Goal: Task Accomplishment & Management: Manage account settings

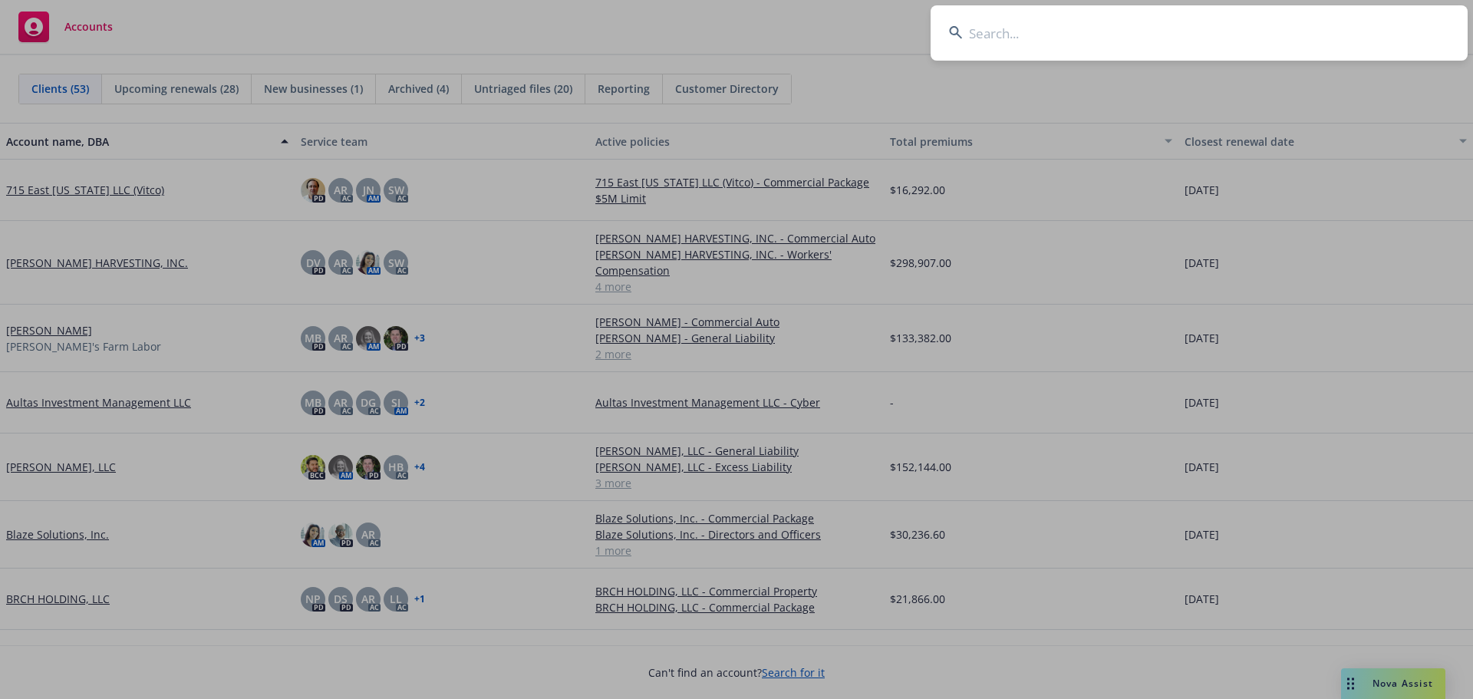
click at [1022, 36] on input at bounding box center [1199, 32] width 537 height 55
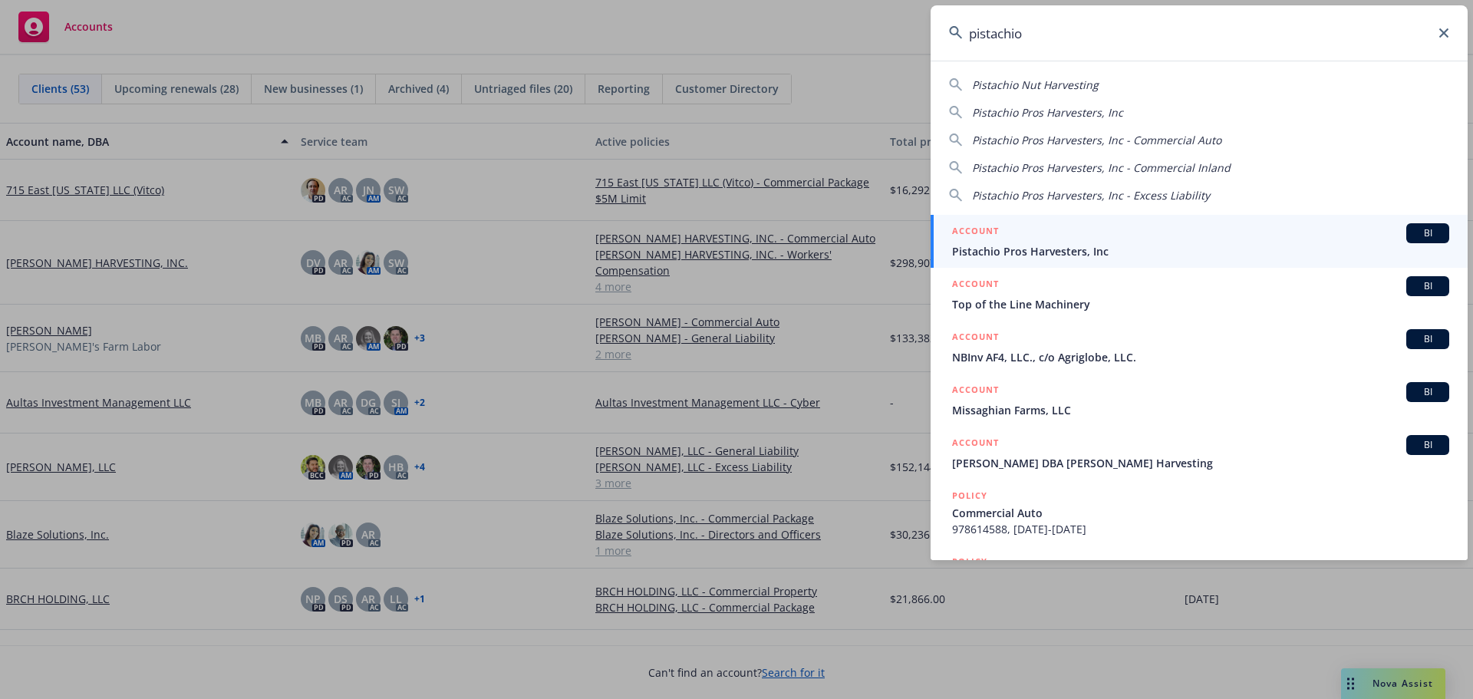
type input "pistachio"
click at [1076, 247] on span "Pistachio Pros Harvesters, Inc" at bounding box center [1200, 251] width 497 height 16
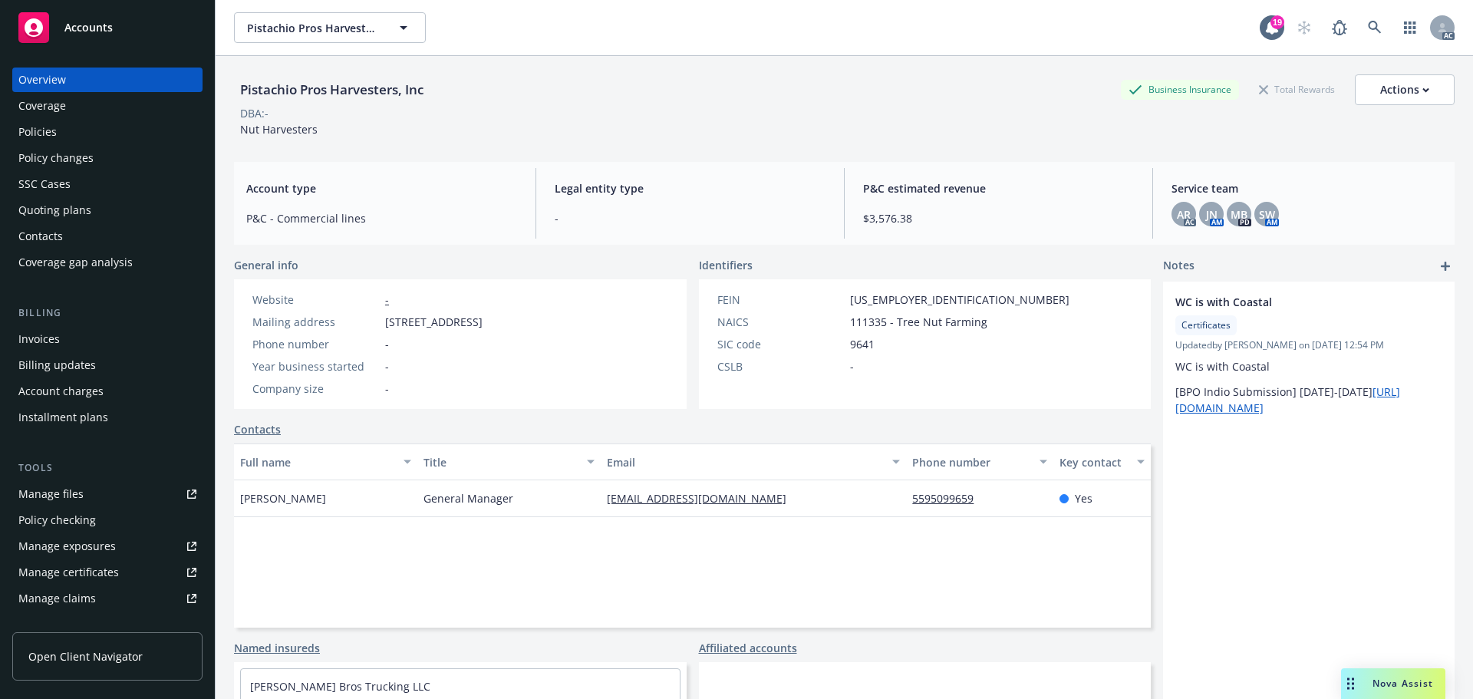
click at [74, 497] on div "Manage files" at bounding box center [50, 494] width 65 height 25
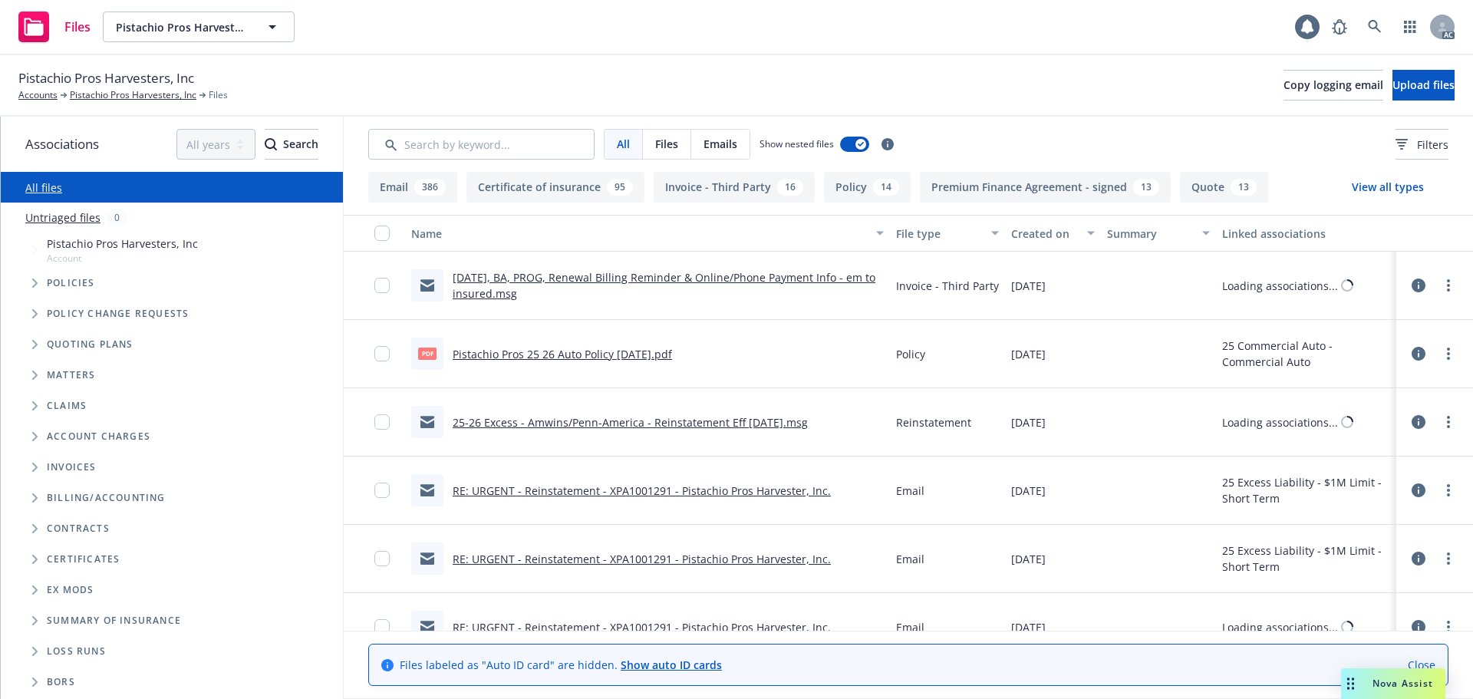
click at [67, 214] on link "Untriaged files" at bounding box center [62, 218] width 75 height 16
